Goal: Find specific page/section: Find specific page/section

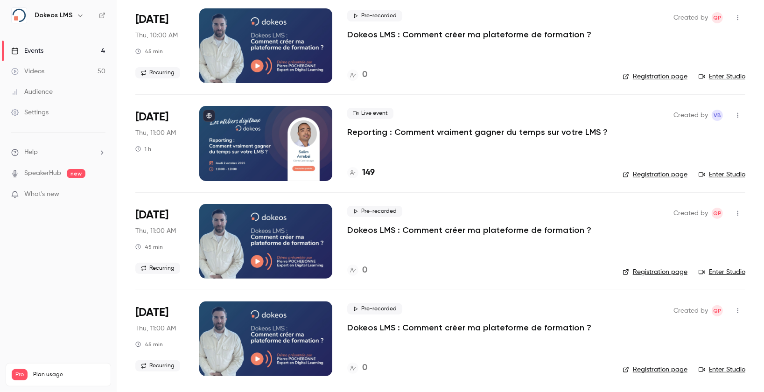
scroll to position [72, 0]
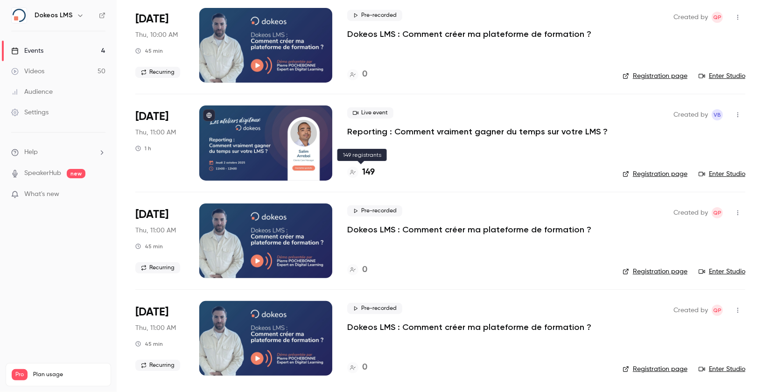
click at [368, 169] on h4 "149" at bounding box center [368, 172] width 13 height 13
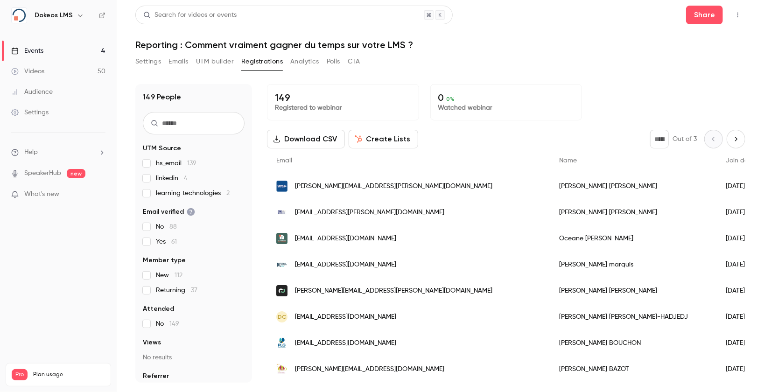
click at [161, 180] on span "linkedin 4" at bounding box center [172, 178] width 32 height 9
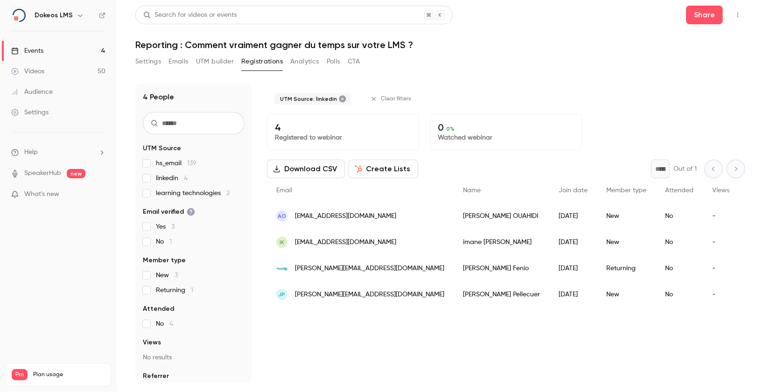
click at [332, 62] on button "Polls" at bounding box center [334, 61] width 14 height 15
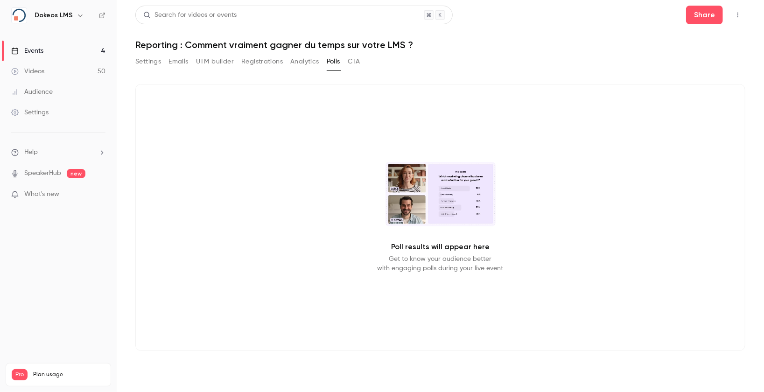
click at [149, 61] on button "Settings" at bounding box center [148, 61] width 26 height 15
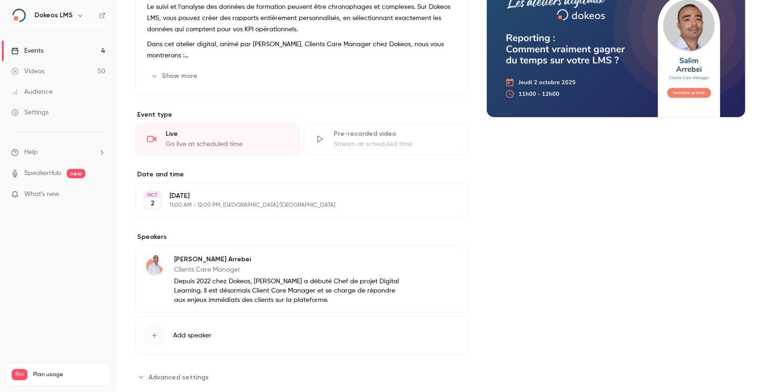
scroll to position [144, 0]
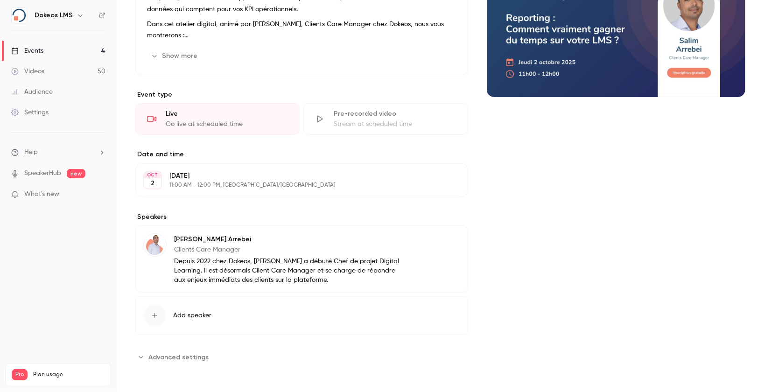
click at [164, 351] on button "Advanced settings" at bounding box center [174, 357] width 79 height 15
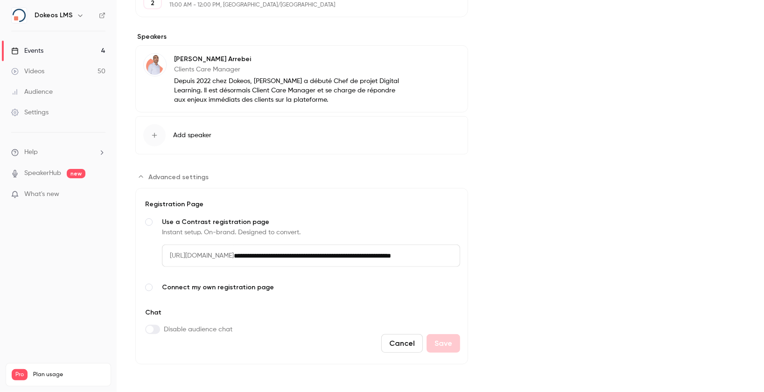
click at [152, 327] on span "Advanced settings" at bounding box center [149, 329] width 7 height 7
click at [152, 329] on span "Advanced settings" at bounding box center [155, 329] width 7 height 7
click at [49, 71] on link "Videos 50" at bounding box center [58, 71] width 117 height 21
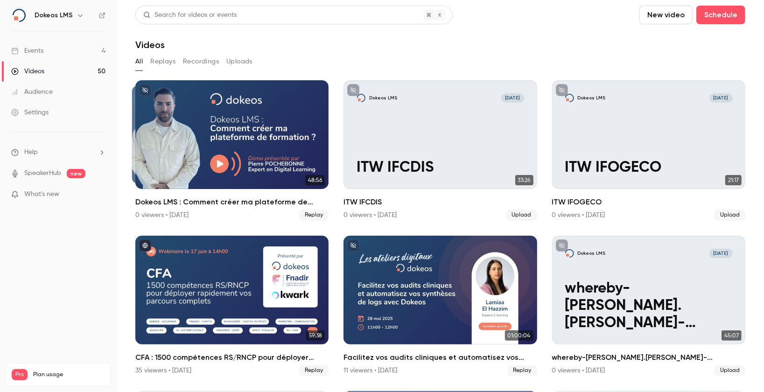
click at [63, 47] on link "Events 4" at bounding box center [58, 51] width 117 height 21
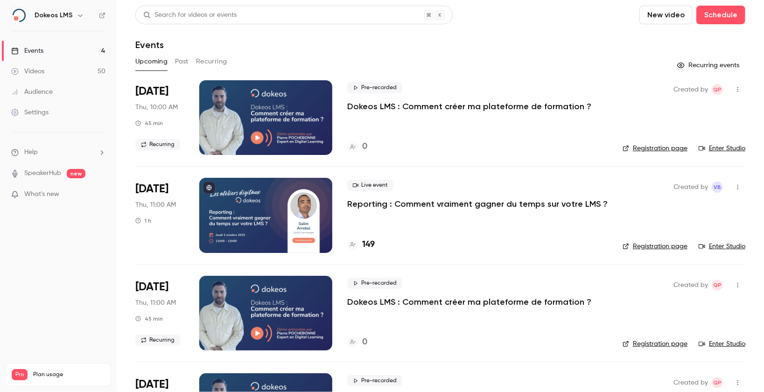
click at [714, 248] on link "Enter Studio" at bounding box center [722, 246] width 47 height 9
click at [413, 199] on p "Reporting : Comment vraiment gagner du temps sur votre LMS ?" at bounding box center [477, 203] width 261 height 11
